Goal: Navigation & Orientation: Find specific page/section

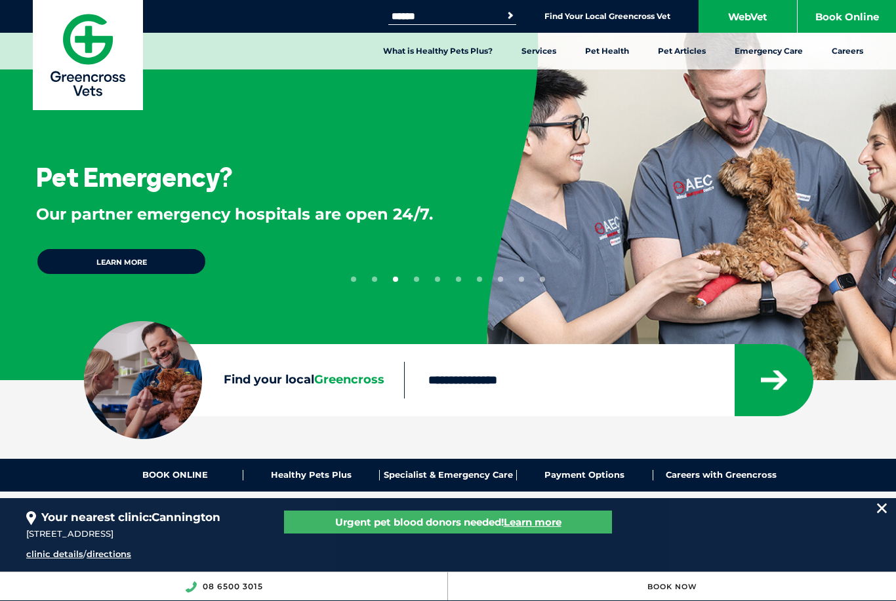
click at [548, 382] on input "Find your local Greencross" at bounding box center [568, 380] width 329 height 37
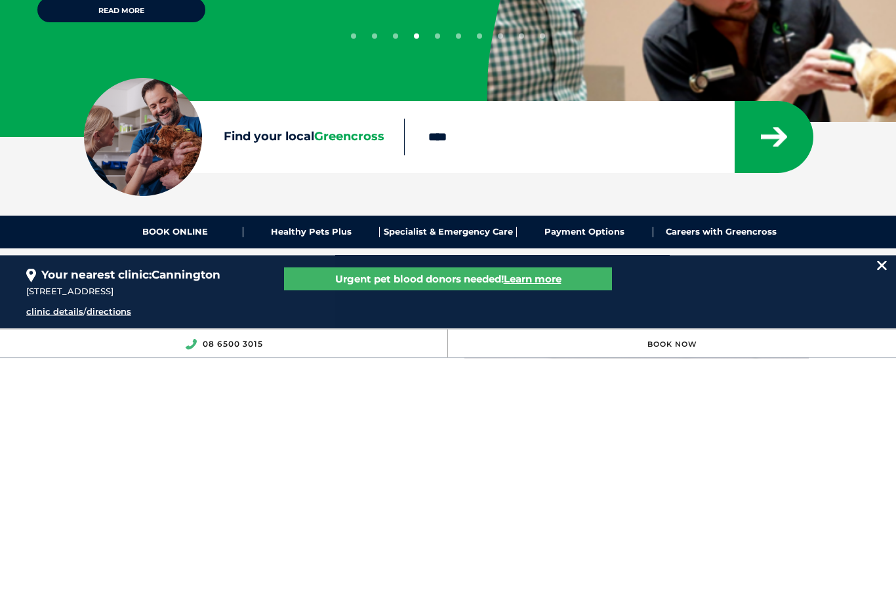
type input "****"
click at [776, 371] on icon "submit" at bounding box center [774, 381] width 26 height 20
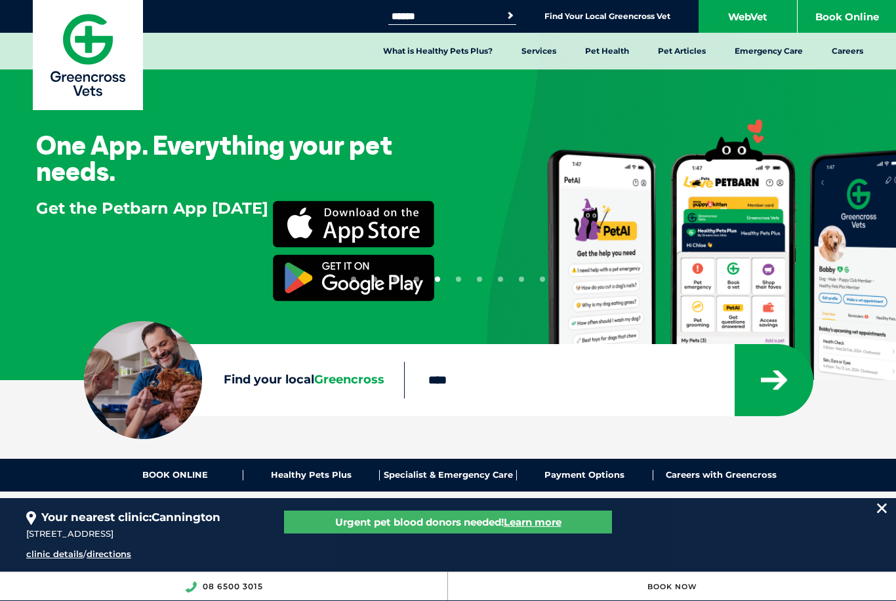
scroll to position [243, 0]
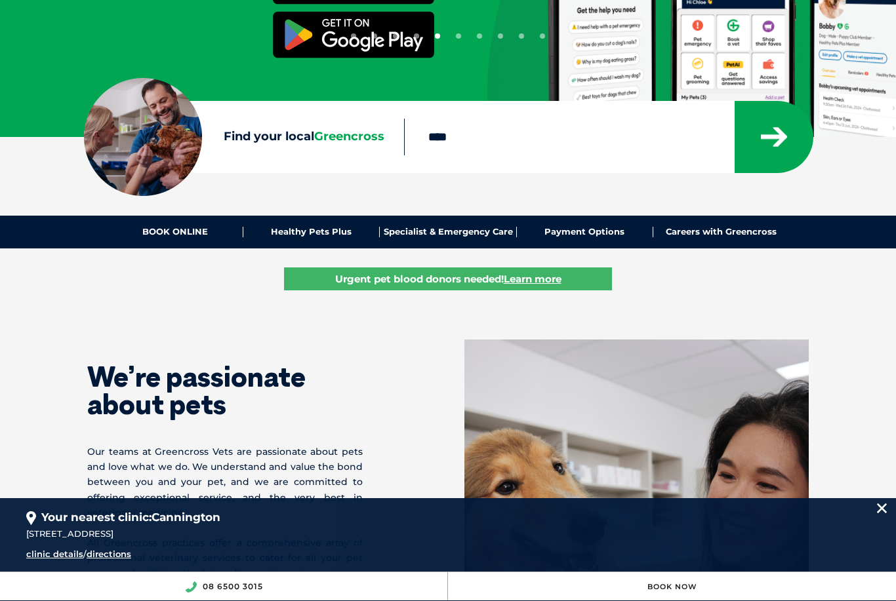
click at [771, 141] on icon "submit" at bounding box center [774, 137] width 26 height 20
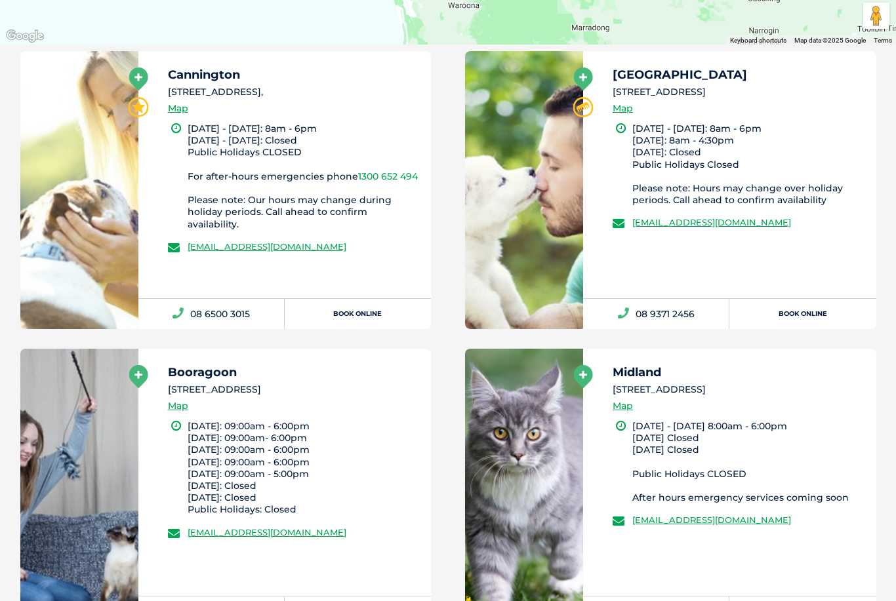
scroll to position [750, 0]
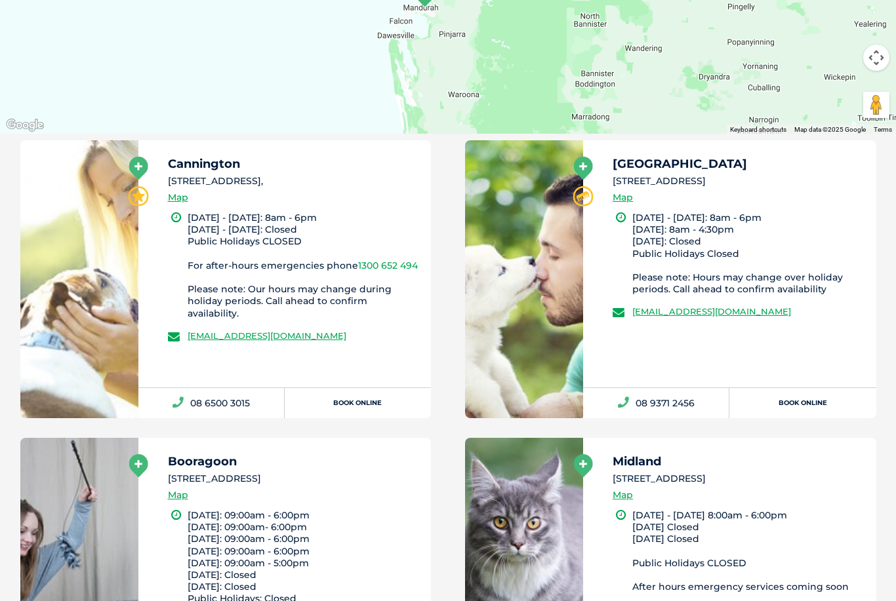
click at [632, 195] on link "Map" at bounding box center [623, 198] width 20 height 15
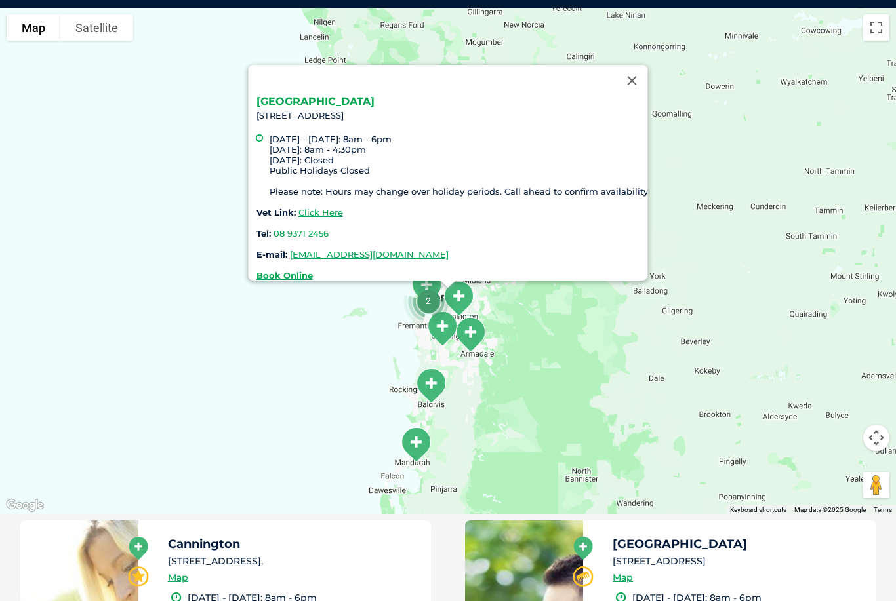
scroll to position [300, 0]
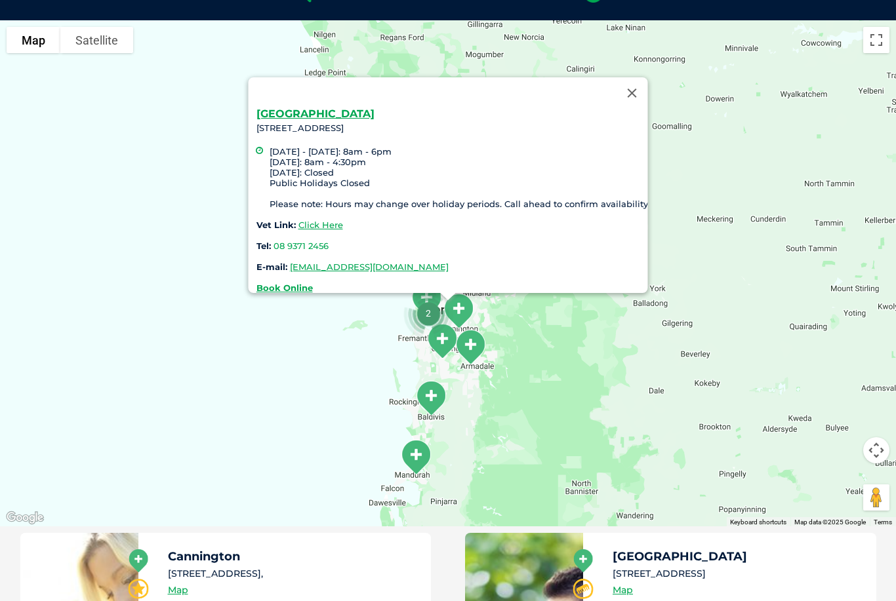
click at [279, 108] on link "[GEOGRAPHIC_DATA]" at bounding box center [315, 114] width 118 height 12
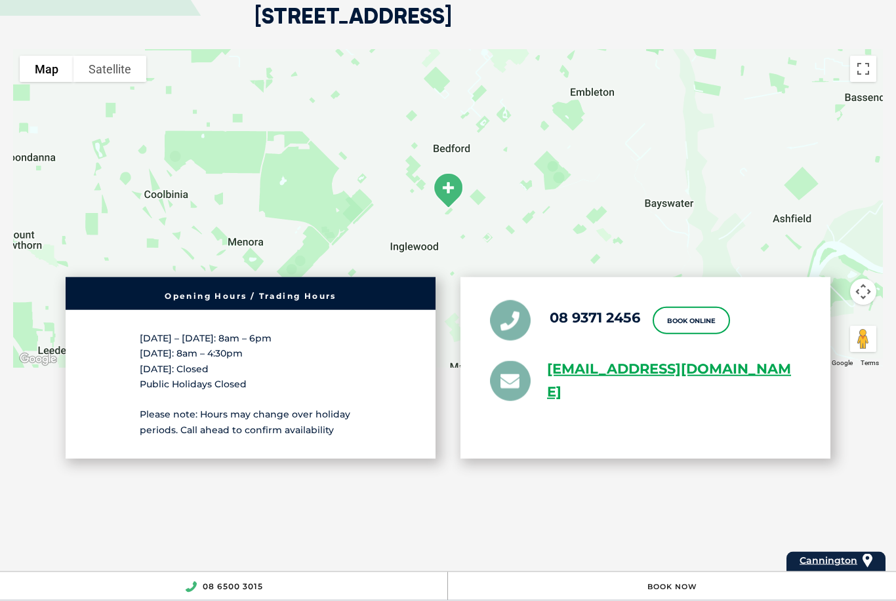
scroll to position [3386, 0]
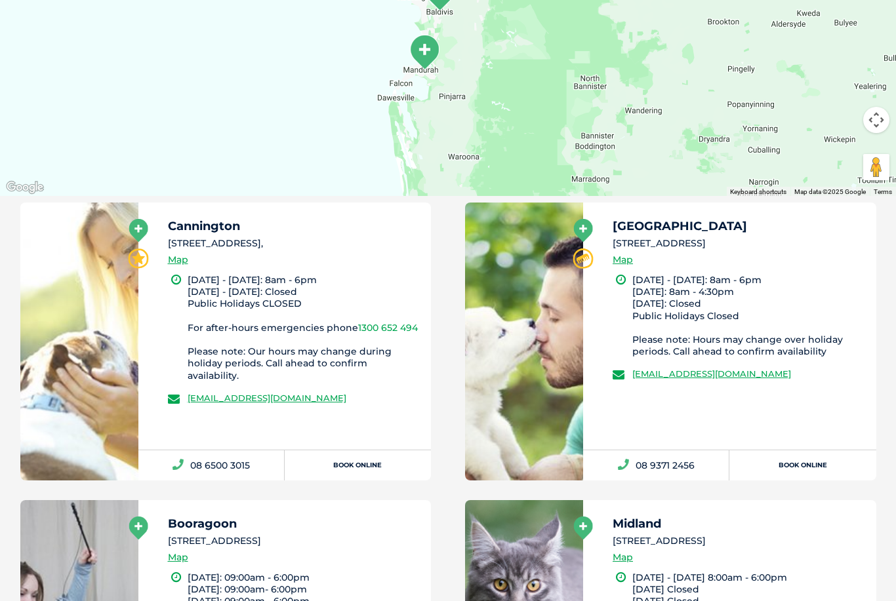
scroll to position [630, 0]
